Goal: Information Seeking & Learning: Learn about a topic

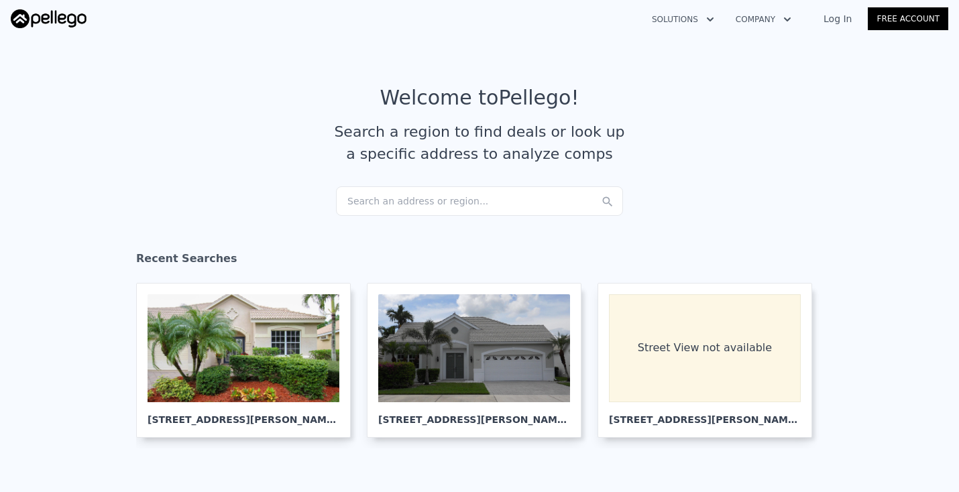
click at [366, 199] on div "Search an address or region..." at bounding box center [479, 200] width 287 height 29
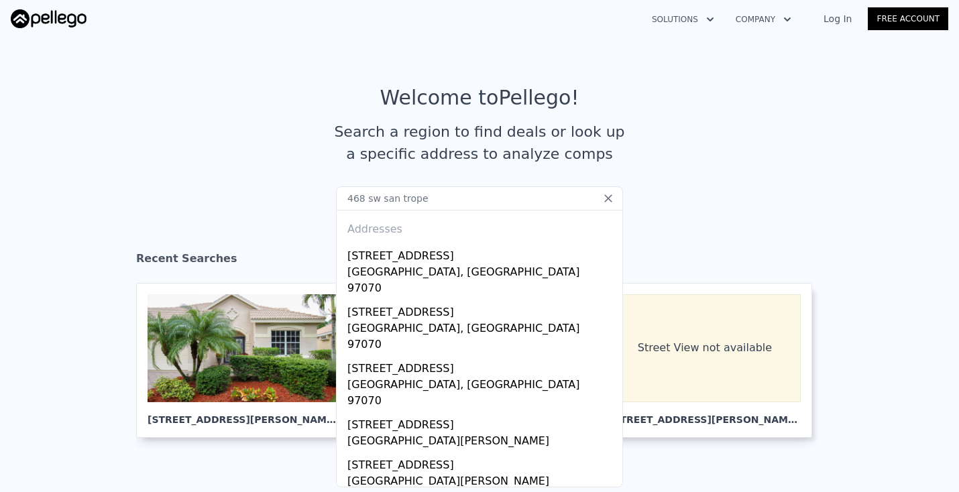
click at [400, 196] on input "468 sw san trope" at bounding box center [479, 198] width 287 height 24
click at [442, 205] on input "468 sw saint trope" at bounding box center [479, 198] width 287 height 24
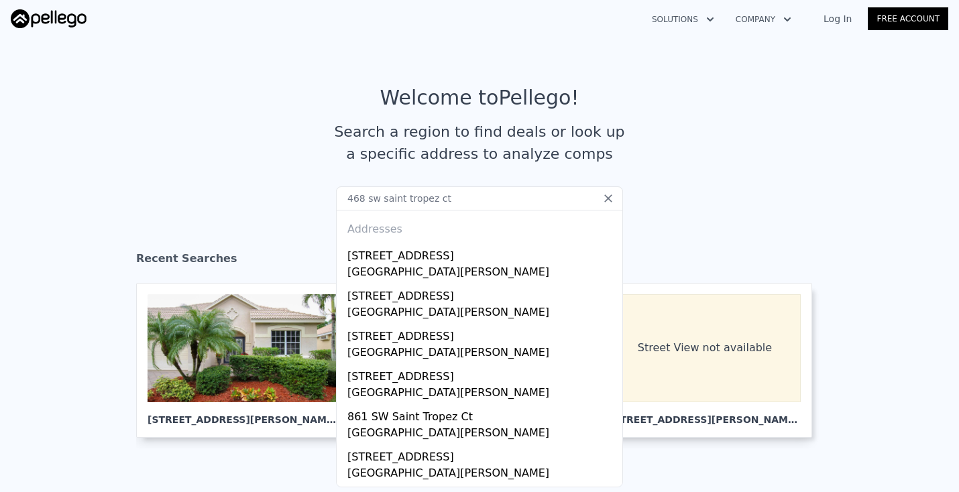
drag, startPoint x: 365, startPoint y: 198, endPoint x: 326, endPoint y: 200, distance: 38.9
click at [326, 200] on section "Welcome to Pellego ! Search a region to find deals or look up a specific addres…" at bounding box center [479, 136] width 959 height 208
click at [461, 202] on input "854 sw saint tropez ct" at bounding box center [479, 198] width 287 height 24
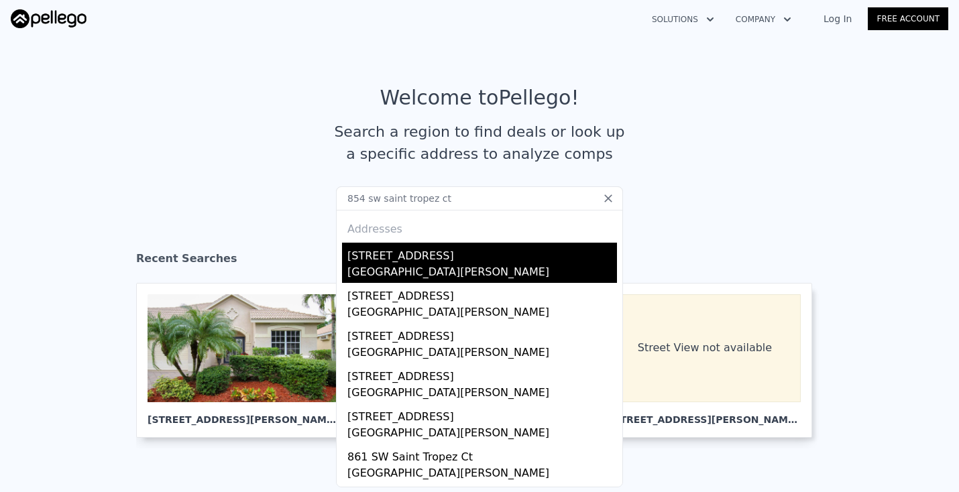
type input "854 sw saint tropez ct"
click at [422, 252] on div "[STREET_ADDRESS]" at bounding box center [482, 253] width 270 height 21
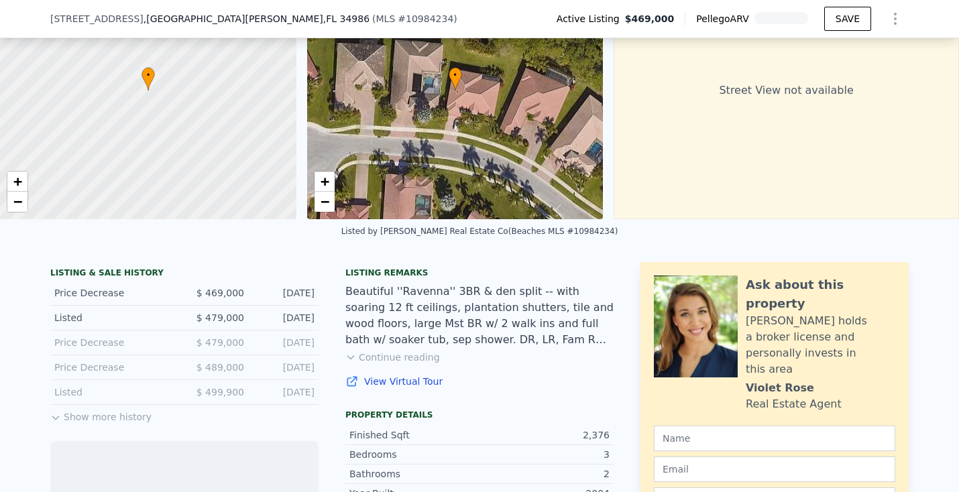
scroll to position [121, 0]
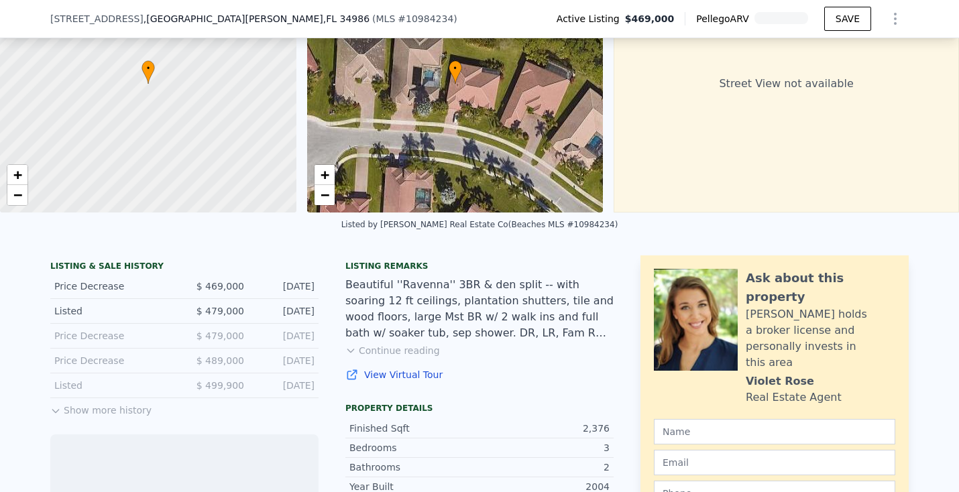
click at [126, 414] on button "Show more history" at bounding box center [100, 407] width 101 height 19
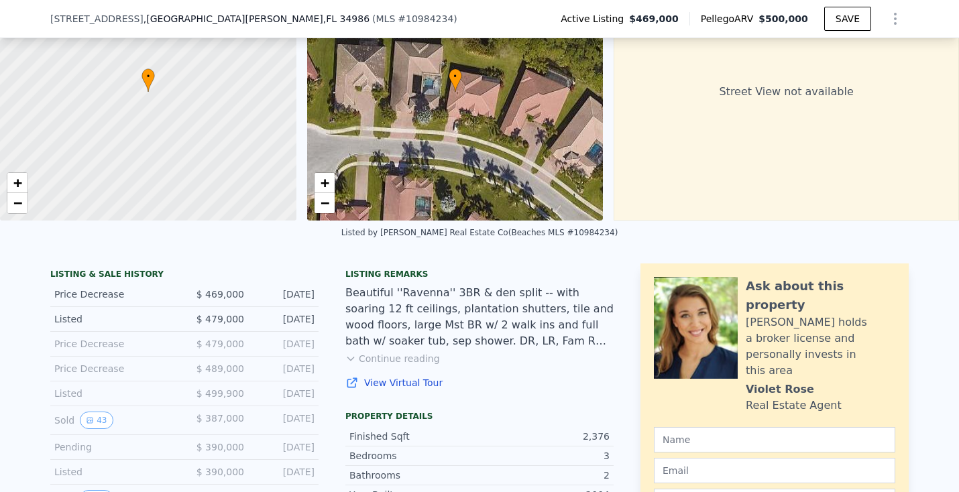
scroll to position [133, 0]
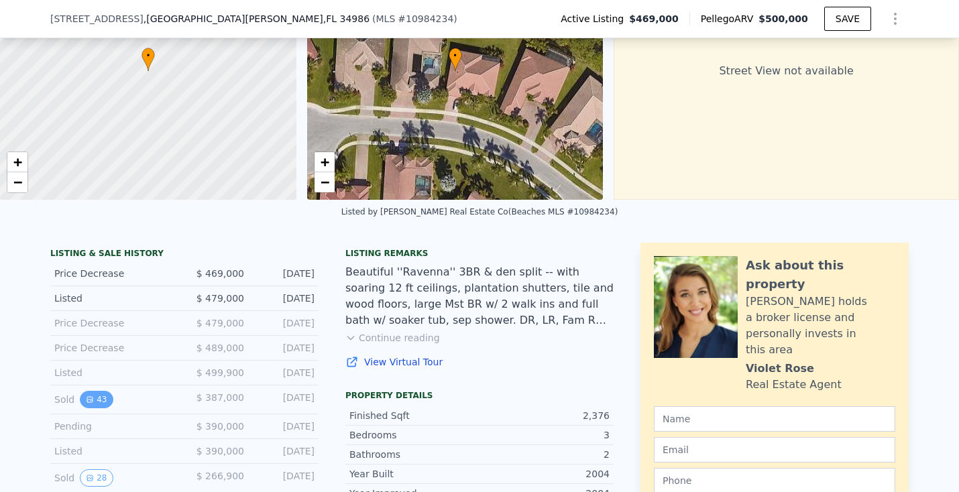
click at [100, 396] on button "43" at bounding box center [96, 399] width 33 height 17
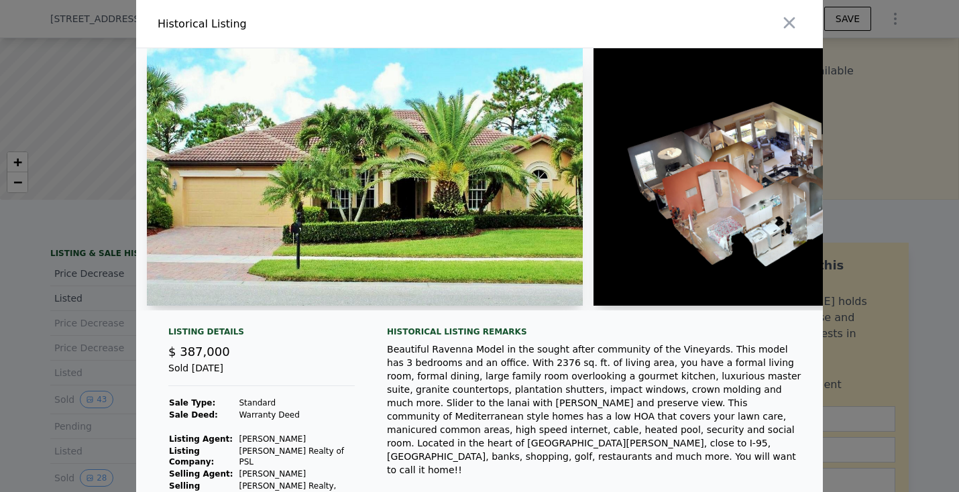
click at [406, 193] on img at bounding box center [365, 176] width 436 height 257
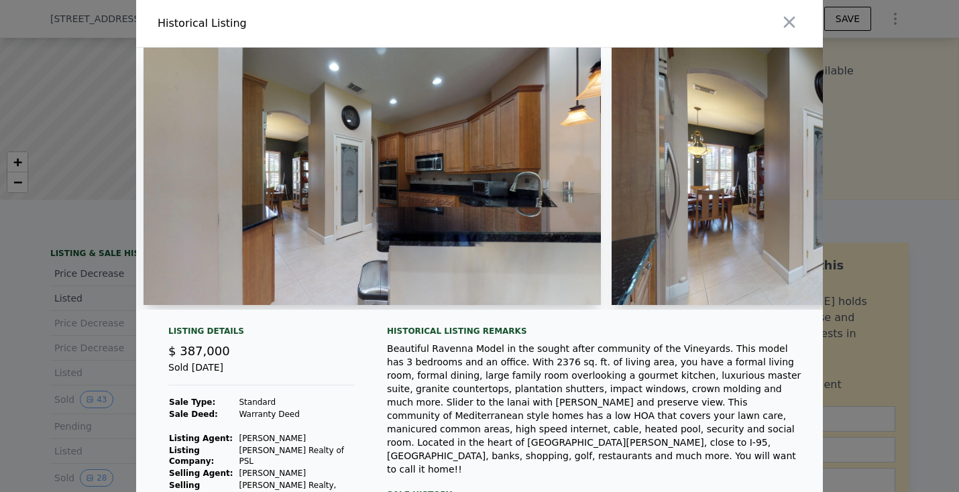
scroll to position [1, 0]
click at [85, 127] on div at bounding box center [479, 246] width 959 height 492
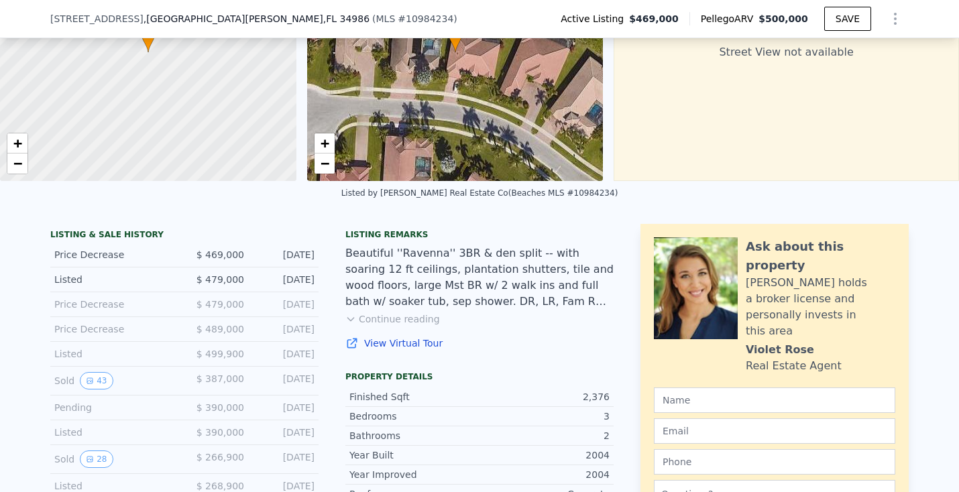
scroll to position [156, 0]
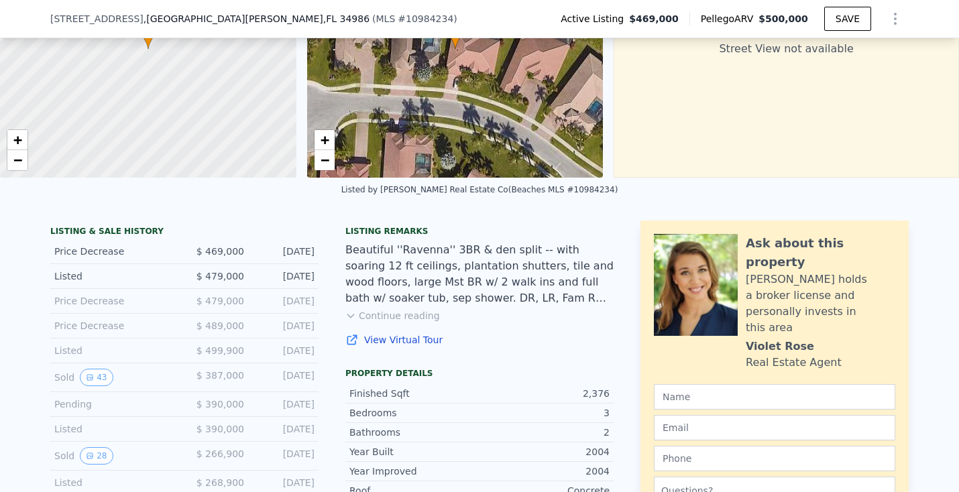
click at [383, 312] on button "Continue reading" at bounding box center [392, 315] width 95 height 13
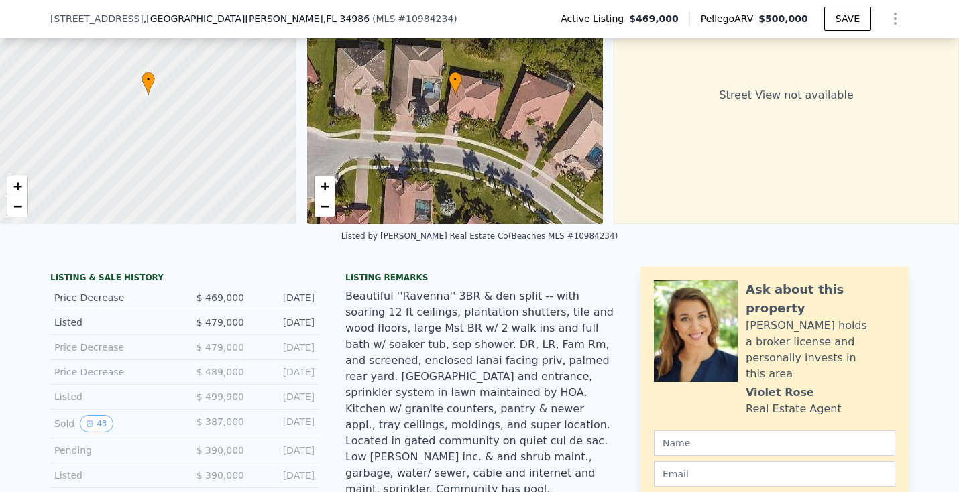
scroll to position [86, 0]
